Goal: Information Seeking & Learning: Compare options

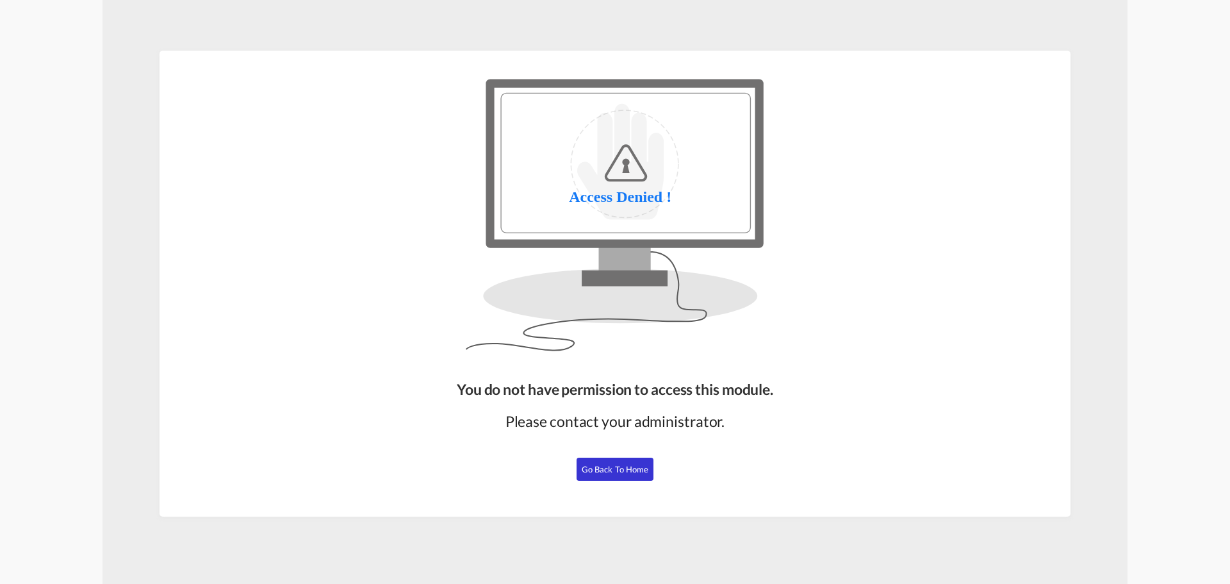
click at [618, 465] on span "Go Back to Home" at bounding box center [615, 469] width 67 height 10
